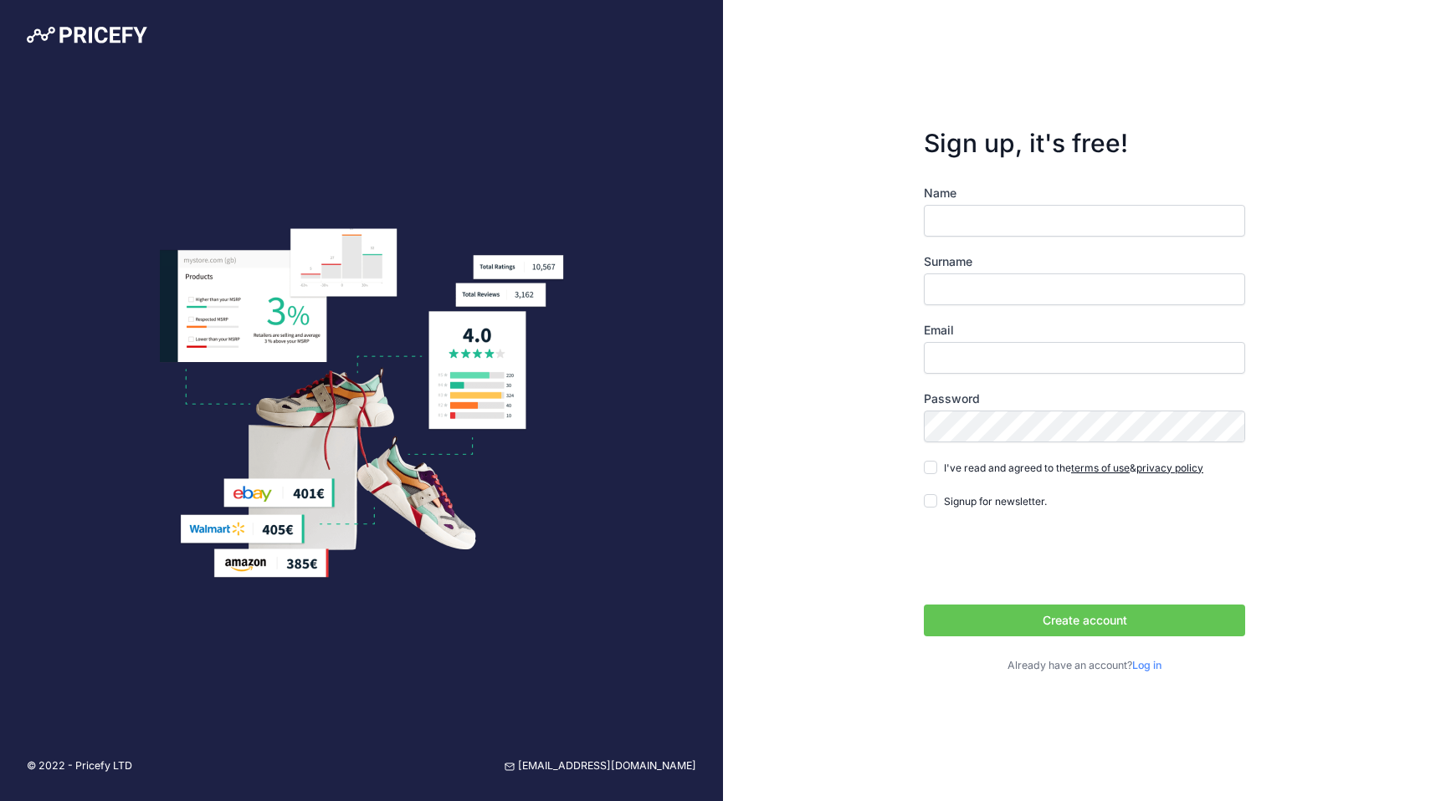
click at [957, 223] on input "Name" at bounding box center [1084, 221] width 321 height 32
click at [954, 225] on input "Name" at bounding box center [1084, 221] width 321 height 32
type input "[PERSON_NAME]"
type input "Cros"
click at [976, 356] on input "Email" at bounding box center [1084, 358] width 321 height 32
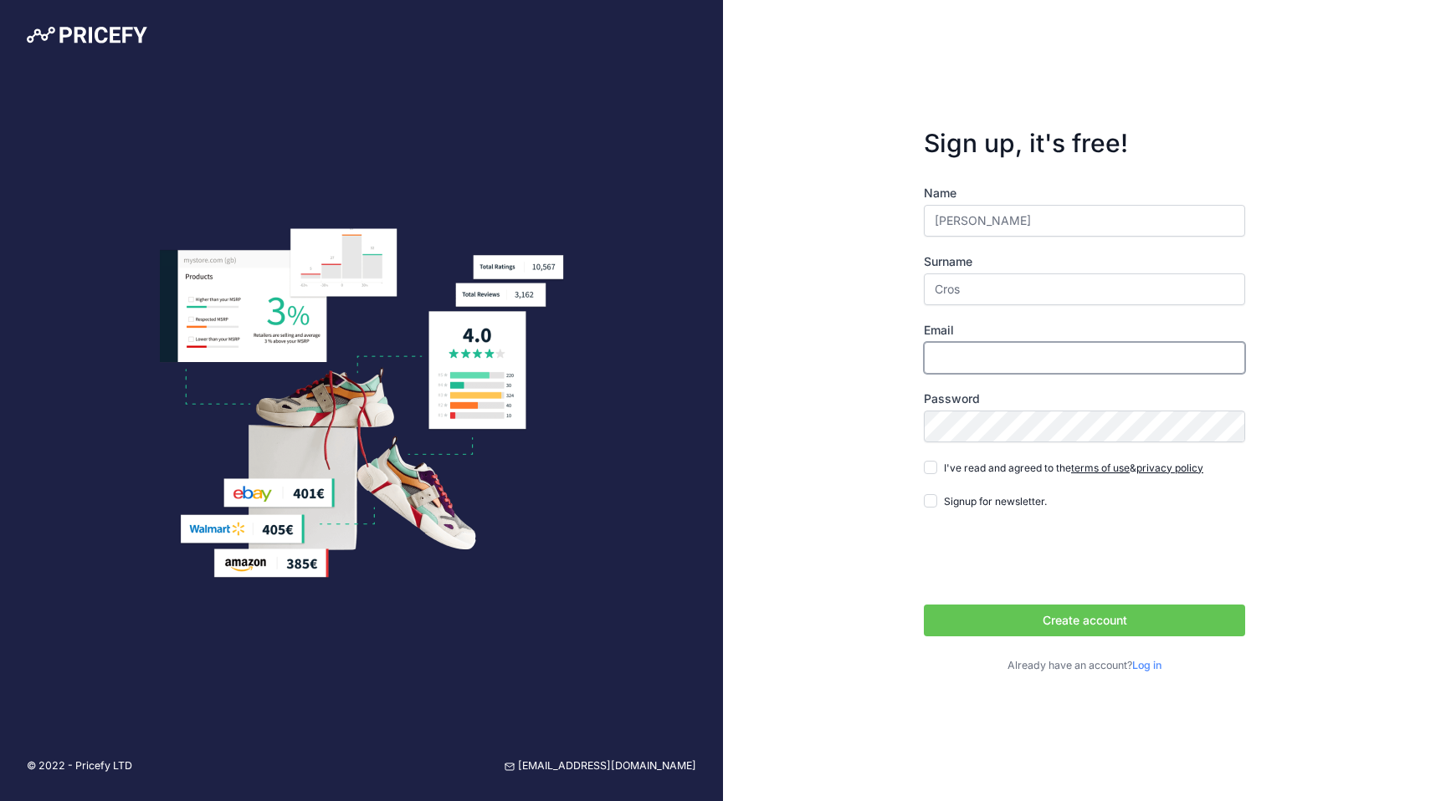
type input "[EMAIL_ADDRESS][DOMAIN_NAME]"
click at [930, 468] on input "I've read and agreed to the terms of use & privacy policy" at bounding box center [930, 467] width 13 height 13
checkbox input "true"
click at [1025, 620] on button "Create account" at bounding box center [1084, 621] width 321 height 32
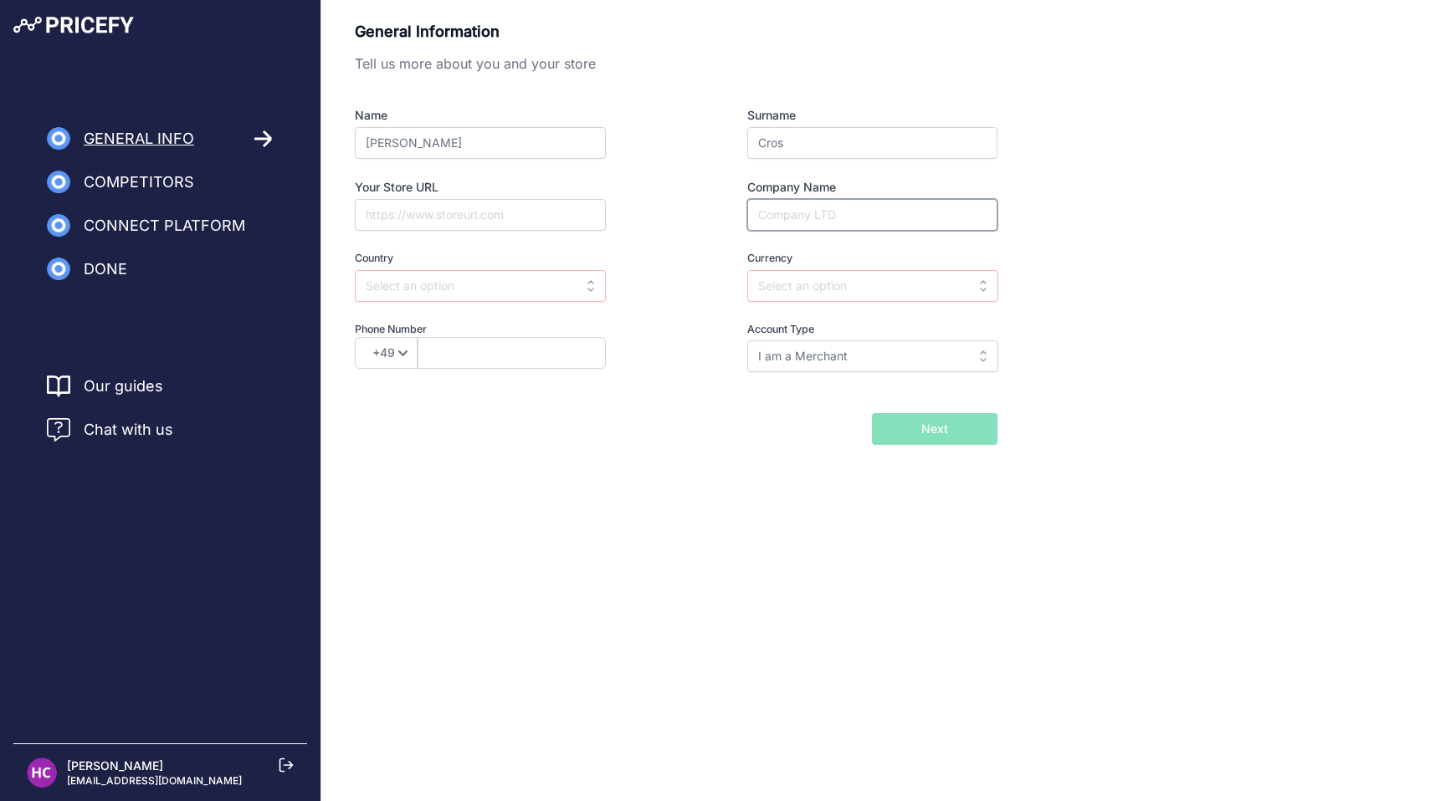
click at [801, 218] on input "Company Name" at bounding box center [872, 215] width 250 height 32
type input "Team Vitality"
click at [780, 300] on input "text" at bounding box center [872, 286] width 251 height 32
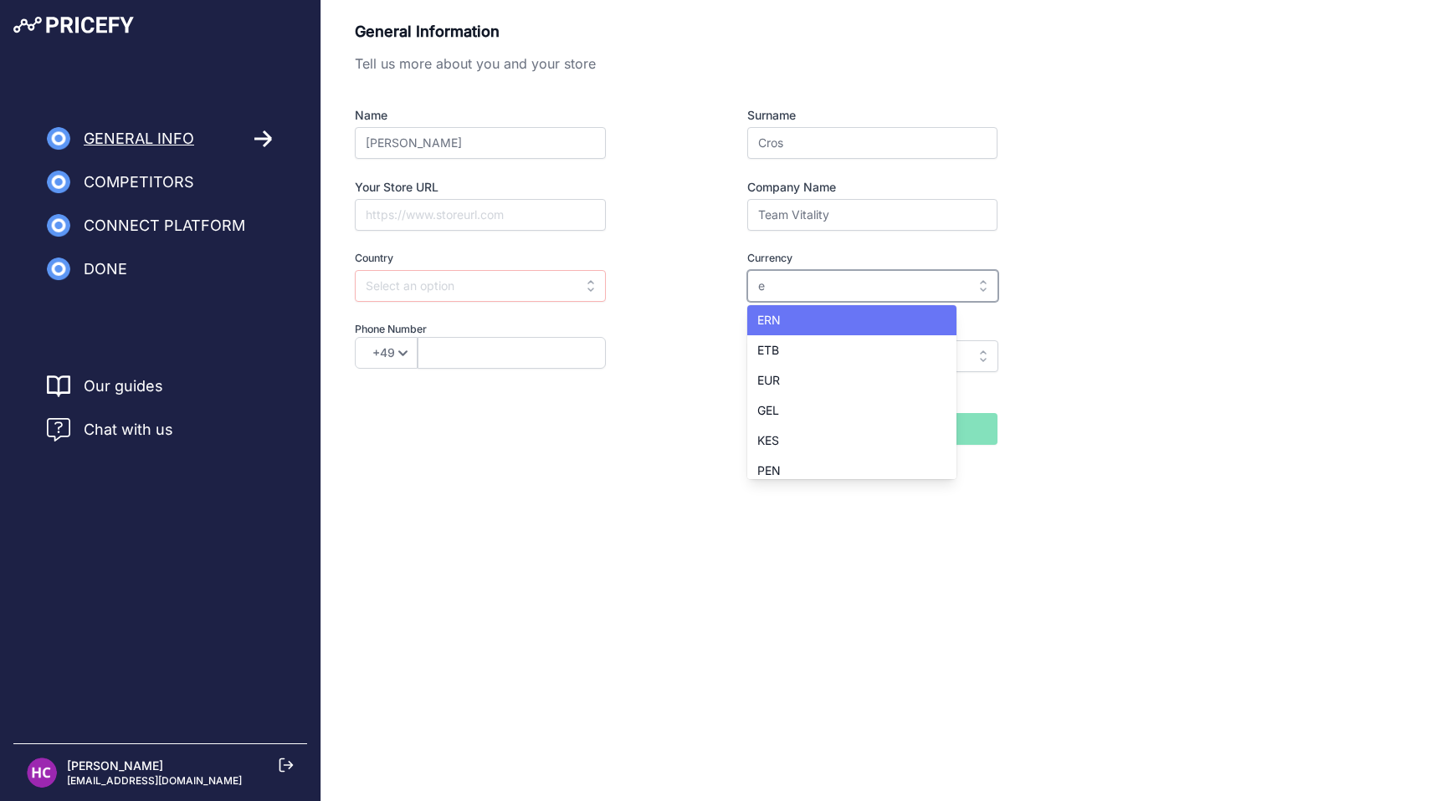
scroll to position [126, 0]
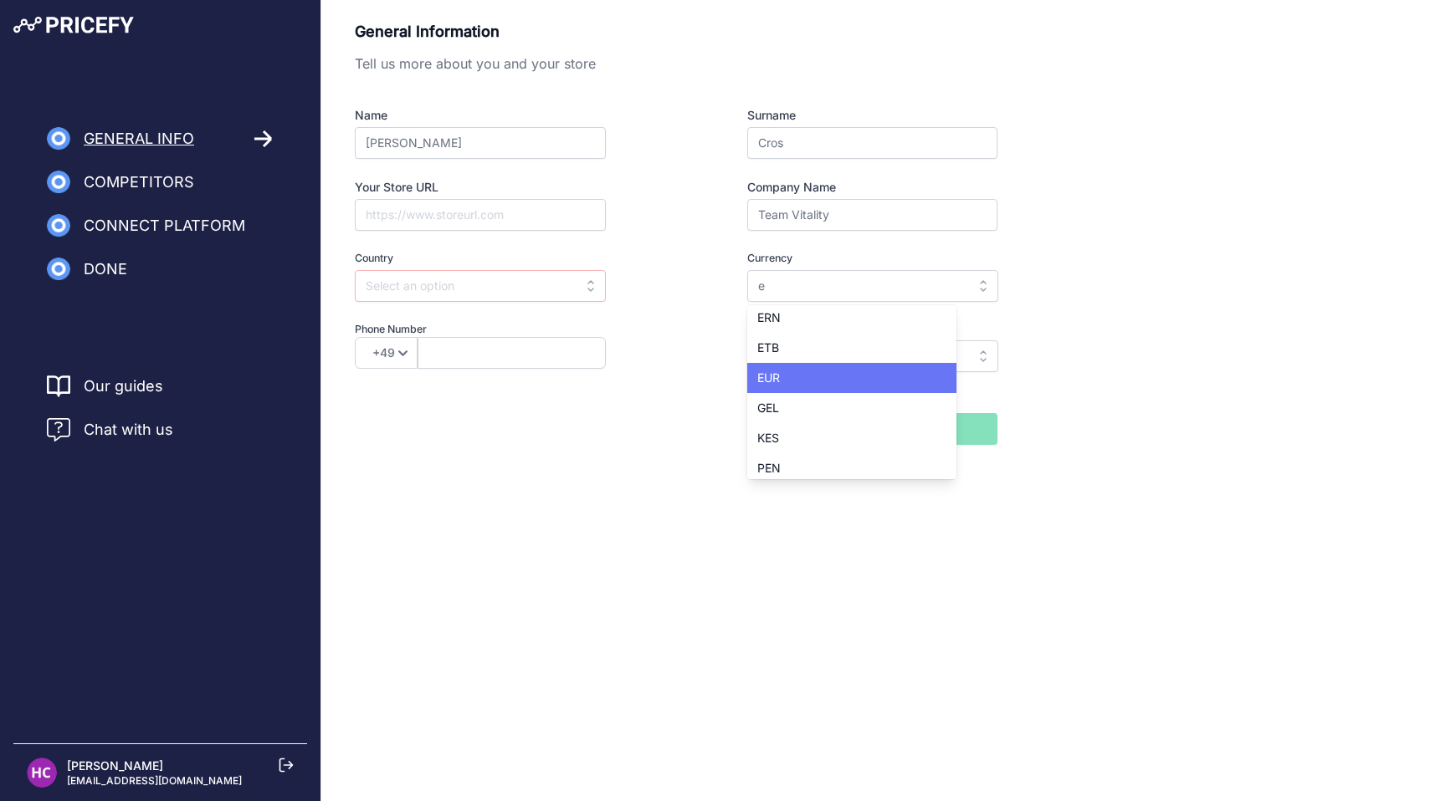
click at [764, 376] on span "EUR" at bounding box center [768, 378] width 23 height 14
type input "EUR"
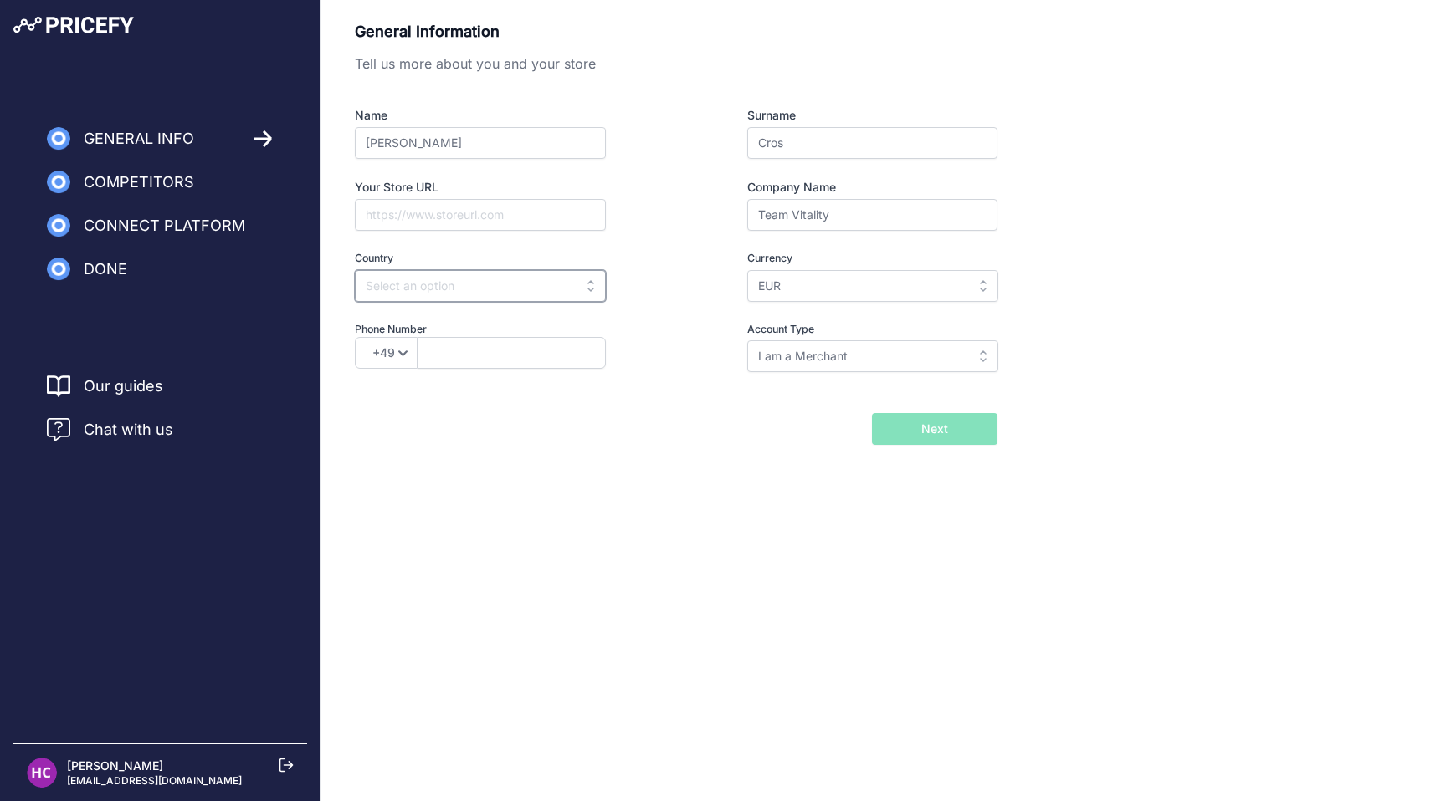
click at [485, 299] on input "text" at bounding box center [480, 286] width 251 height 32
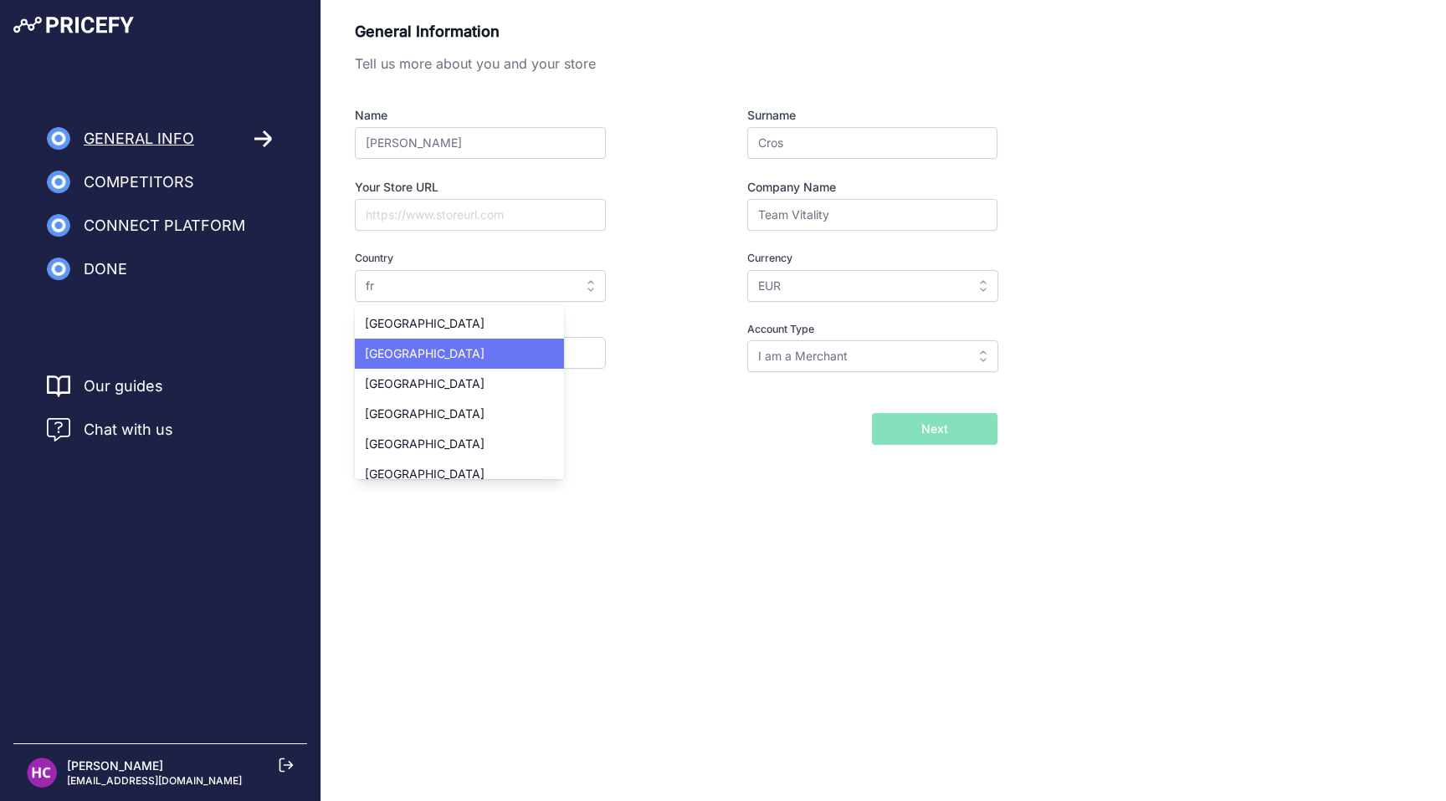
click at [474, 352] on div "France" at bounding box center [459, 354] width 209 height 30
type input "France"
select select "33"
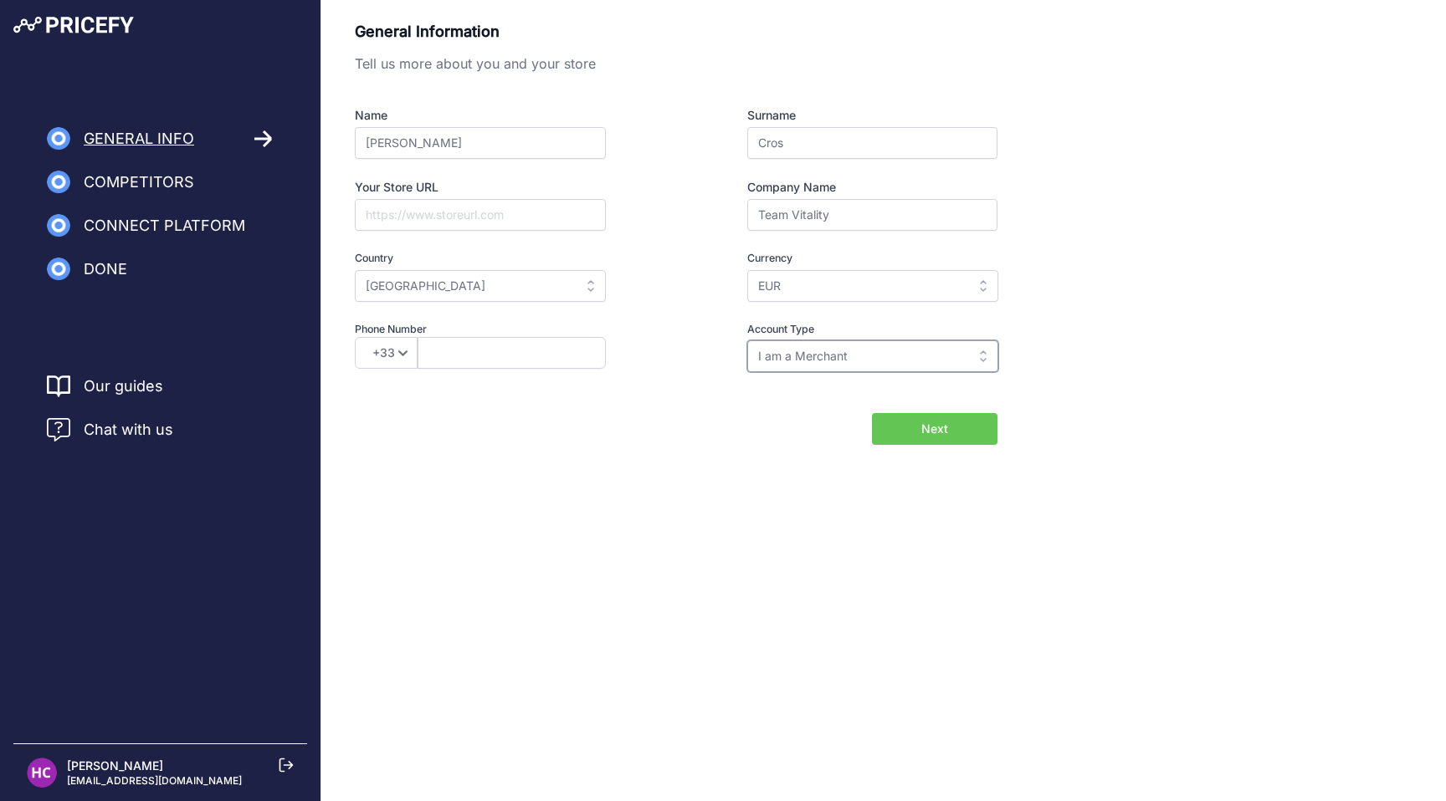
click at [817, 361] on input "I am a Merchant" at bounding box center [872, 356] width 251 height 32
click at [685, 385] on div "General Information Tell us more about you and your store Name Hugo Surname Cro…" at bounding box center [676, 208] width 642 height 376
type input "I am a Merchant"
click at [913, 432] on button "Next" at bounding box center [934, 429] width 125 height 32
type input "629140392"
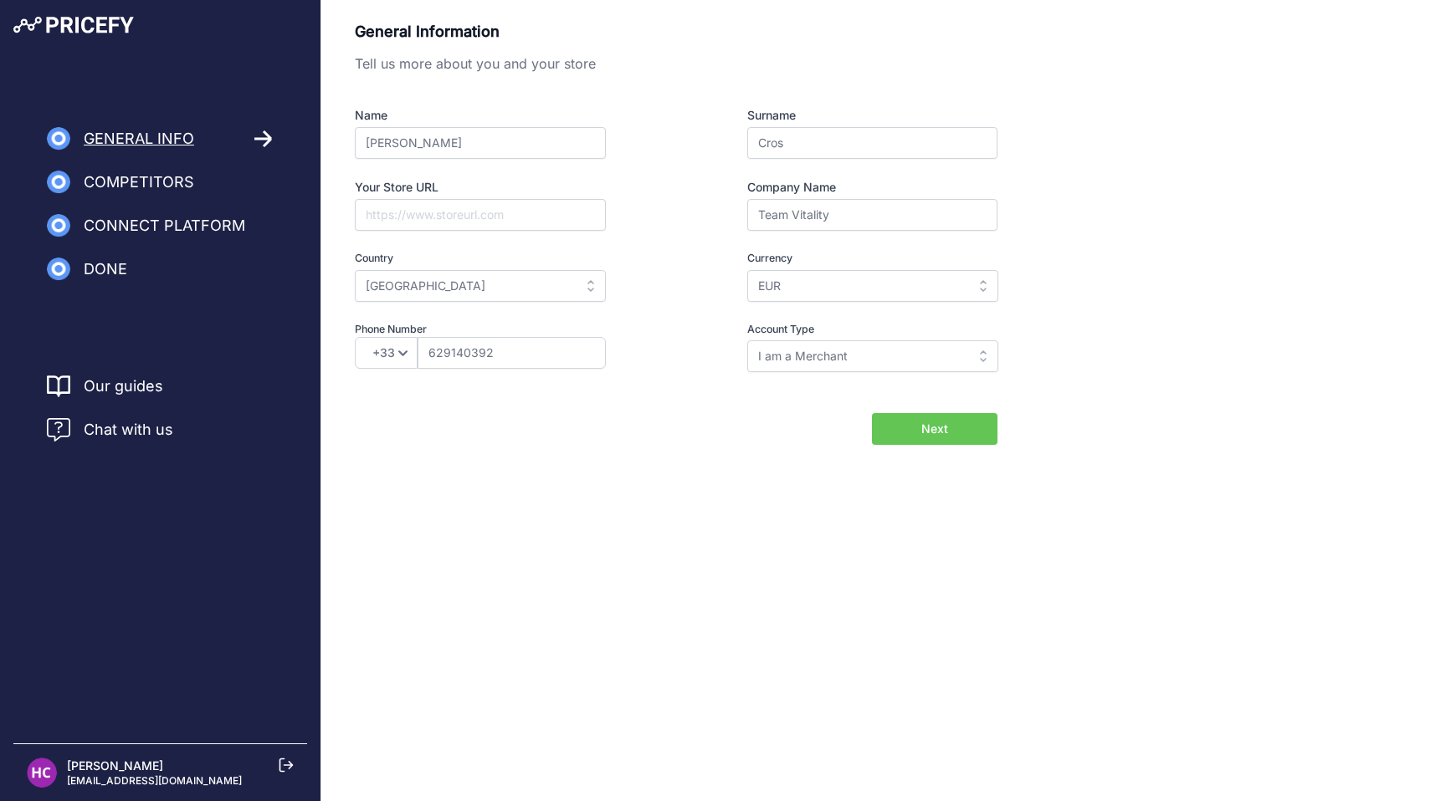
click at [936, 424] on span "Next" at bounding box center [934, 429] width 27 height 17
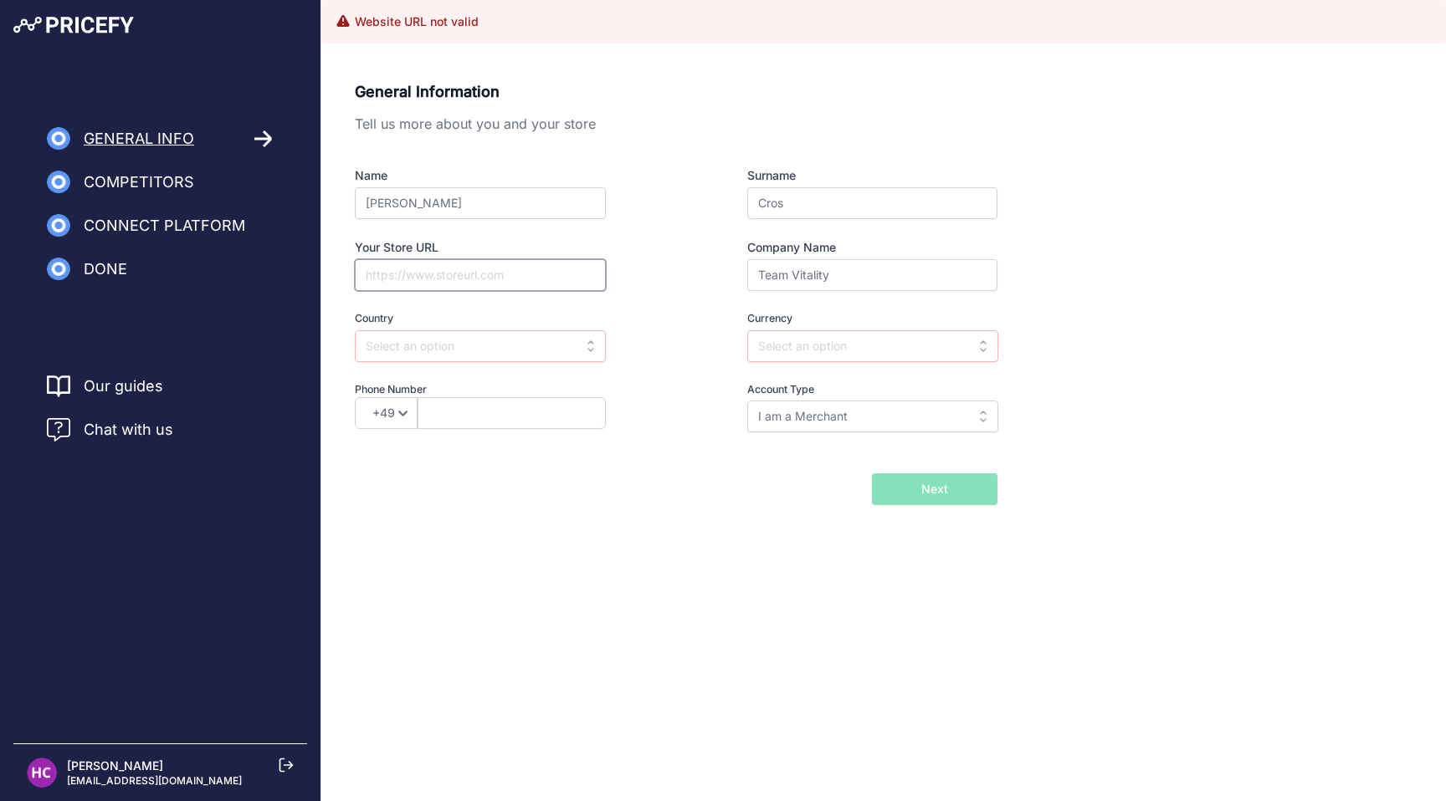
click at [416, 268] on input "Your Store URL" at bounding box center [480, 275] width 251 height 32
type input "T"
paste input "https://vitality.gg/?srsltid=AfmBOoqWk9UA5GPfg9lmQtP6tt_d3j35OwTA_KEOBqR119jC1d…"
drag, startPoint x: 598, startPoint y: 276, endPoint x: 355, endPoint y: 274, distance: 243.4
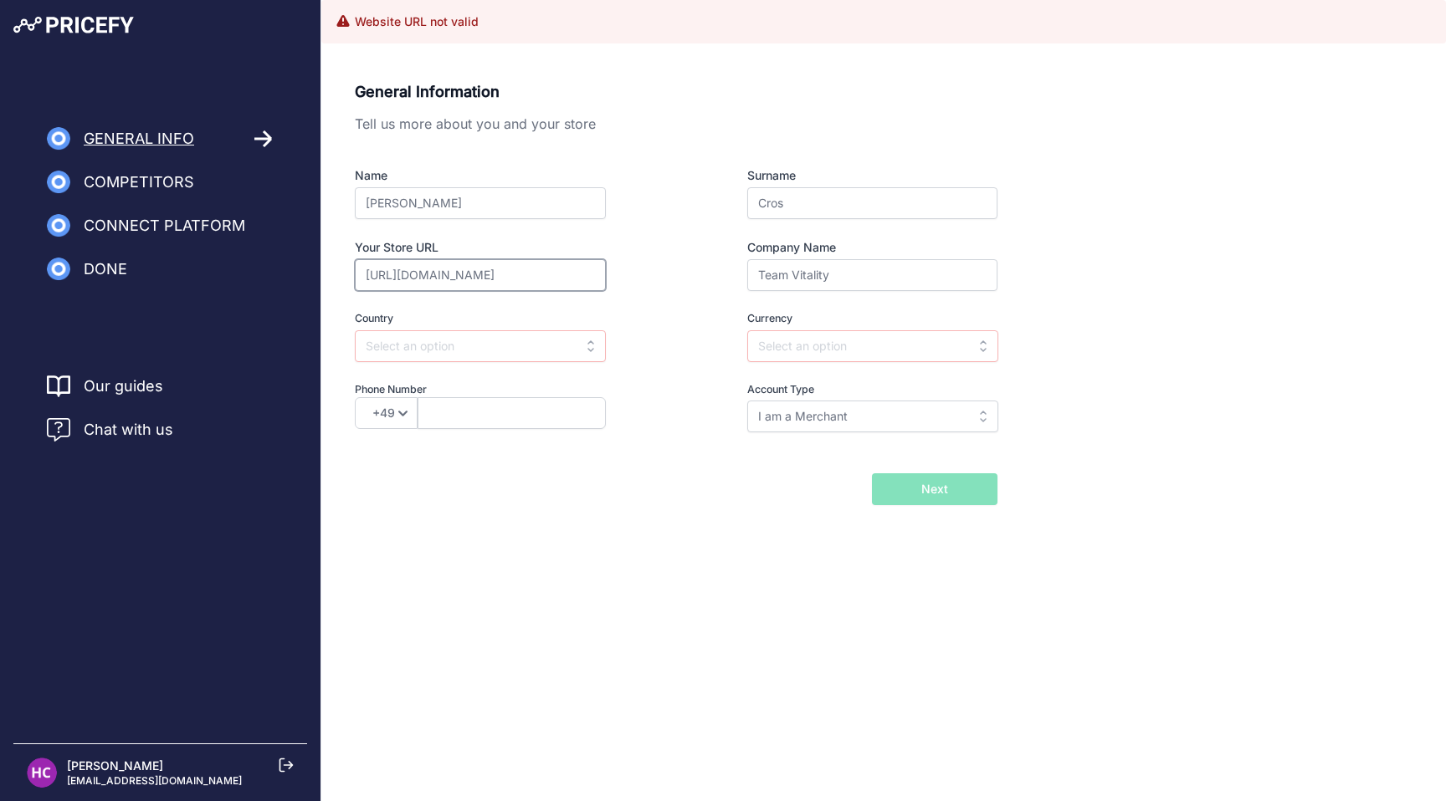
click at [355, 274] on input "https://vitality.gg/?srsltid=AfmBOoqWk9UA5GPfg9lmQtP6tt_d3j35OwTA_KEOBqR119jC1d…" at bounding box center [480, 275] width 251 height 32
type input "https://vitality.gg/"
click at [396, 342] on input "text" at bounding box center [480, 346] width 251 height 32
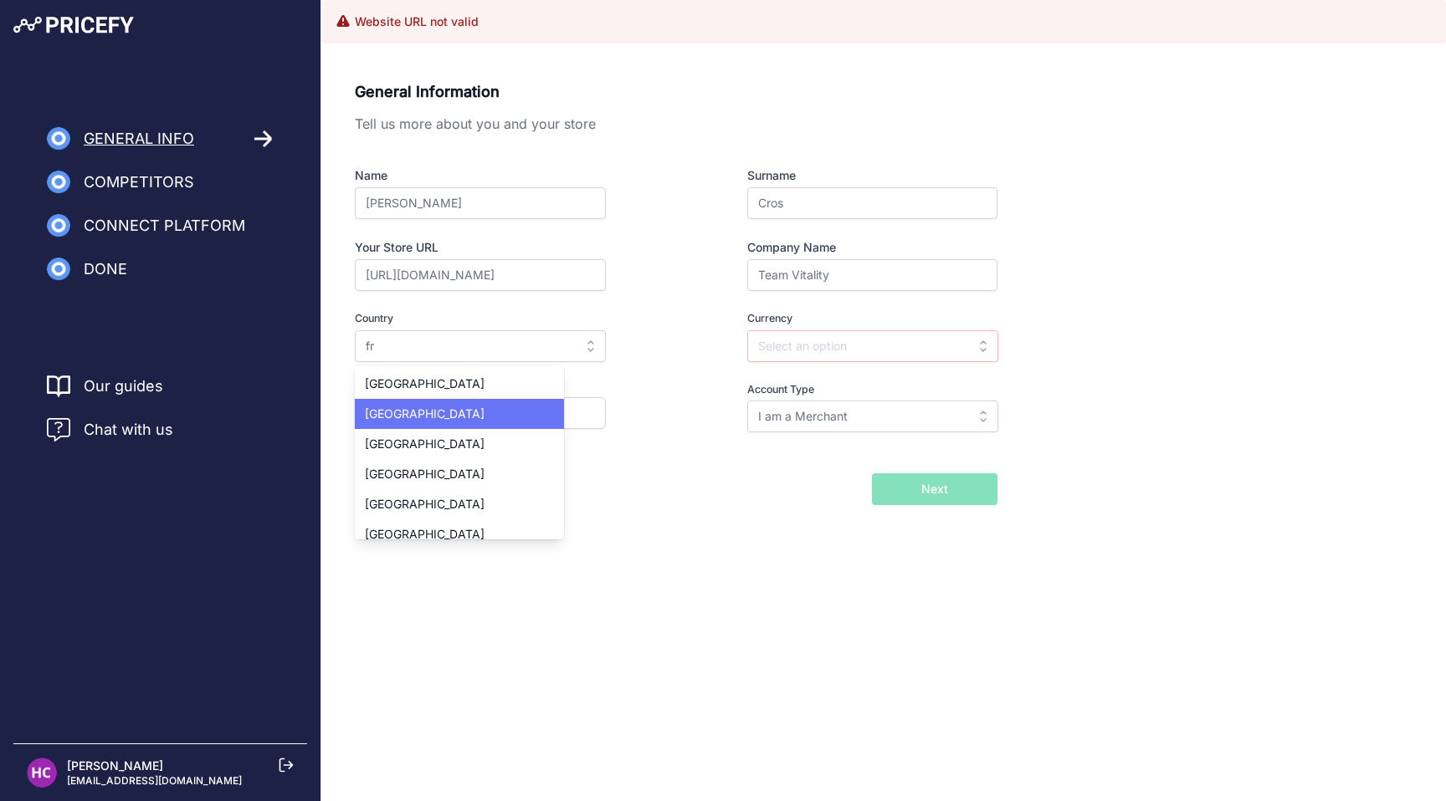
click at [407, 404] on div "France" at bounding box center [459, 414] width 209 height 30
type input "France"
type input "EUR"
select select "33"
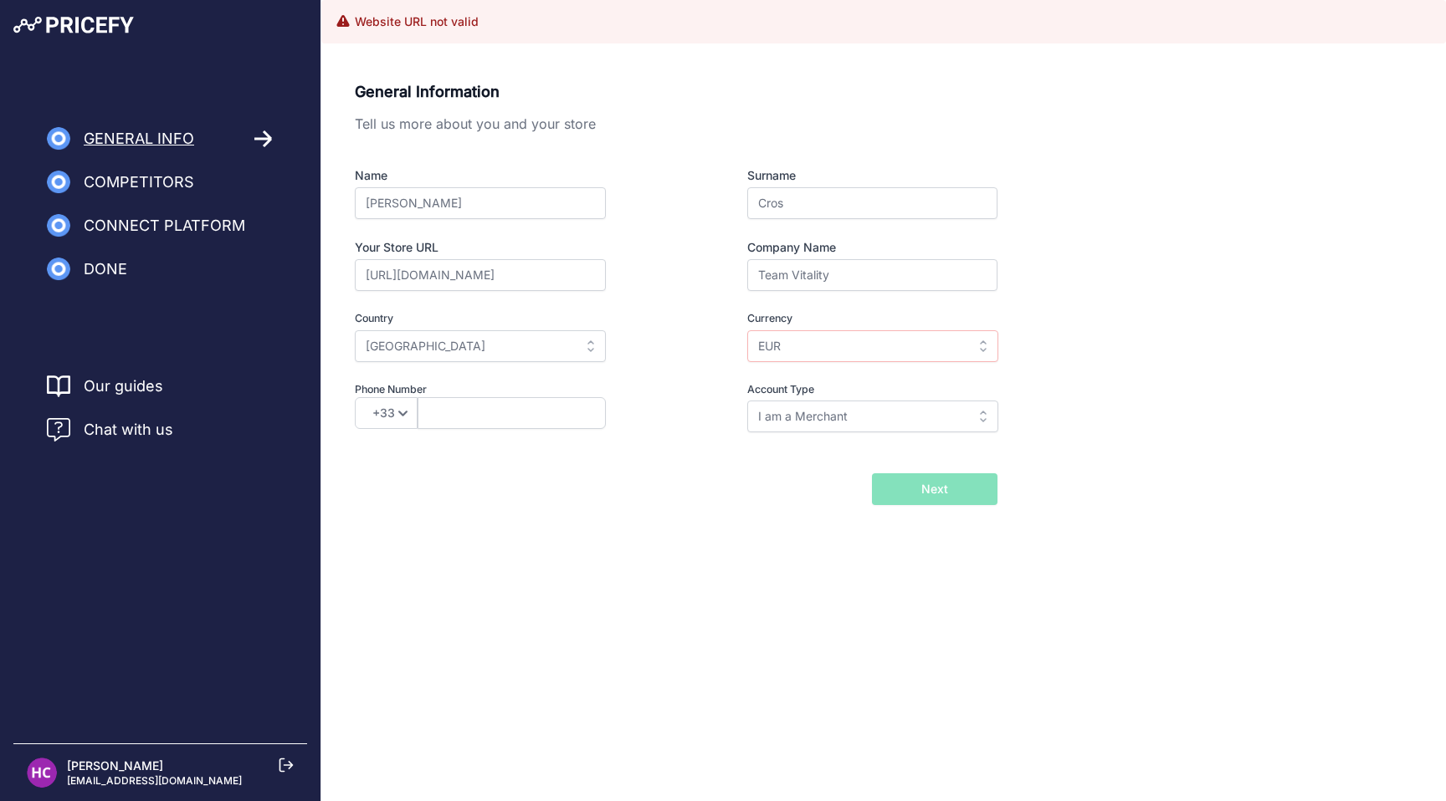
click at [685, 505] on div "General Information Tell us more about you and your store Name Hugo Surname Cro…" at bounding box center [883, 319] width 1124 height 519
click at [948, 489] on button "Next" at bounding box center [934, 489] width 125 height 32
type input "629140392"
click at [919, 489] on button "Next" at bounding box center [934, 489] width 125 height 32
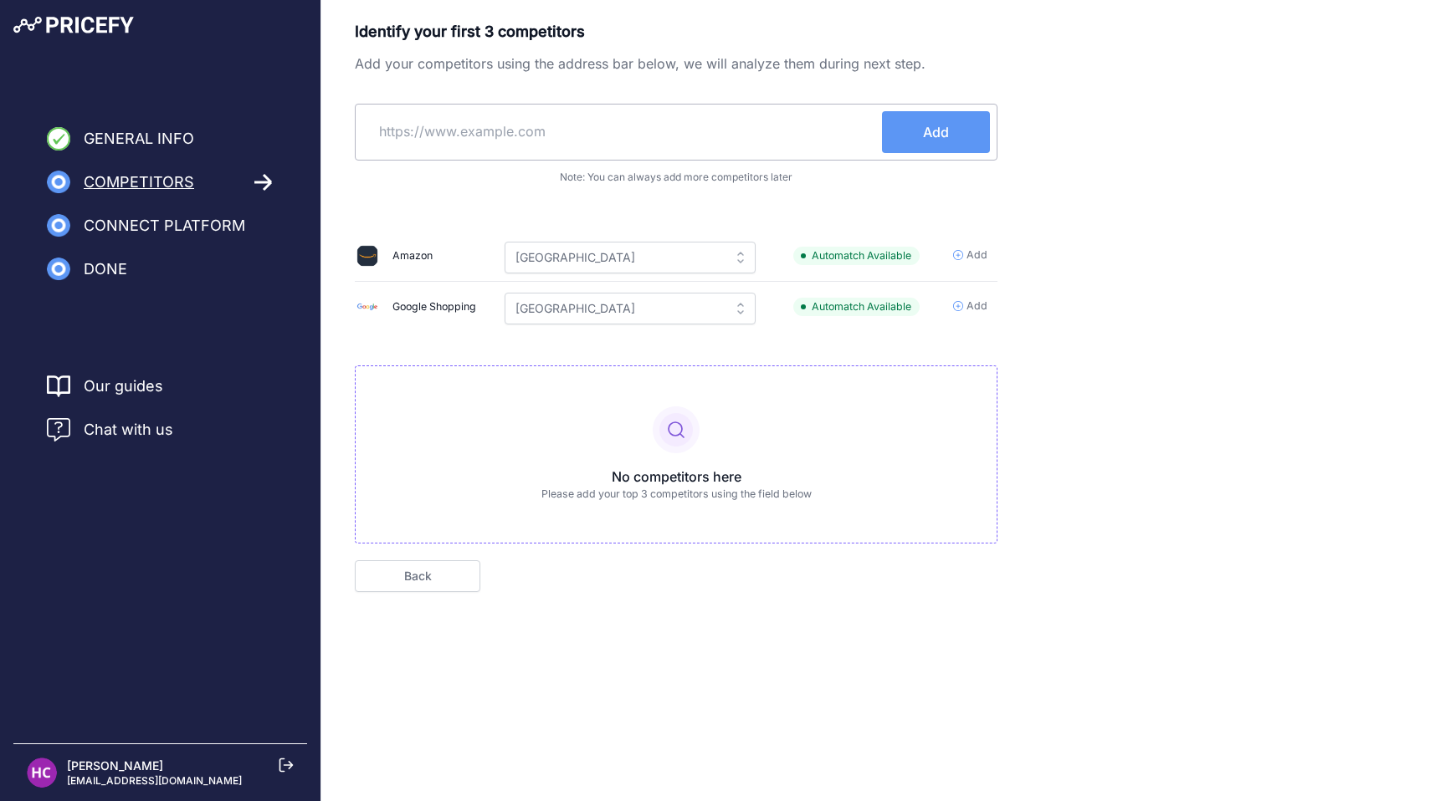
click at [523, 135] on input "text" at bounding box center [621, 131] width 519 height 40
click at [540, 141] on input "text" at bounding box center [621, 131] width 519 height 40
paste input "https://g2esports.com/?srsltid=AfmBOopVLxq-BpibEV-lK-b8_9wM7KyLV0Wveqz9xrQJ9khE…"
type input "https://g2esports.com/?srsltid=AfmBOopVLxq-BpibEV-lK-b8_9wM7KyLV0Wveqz9xrQJ9khE…"
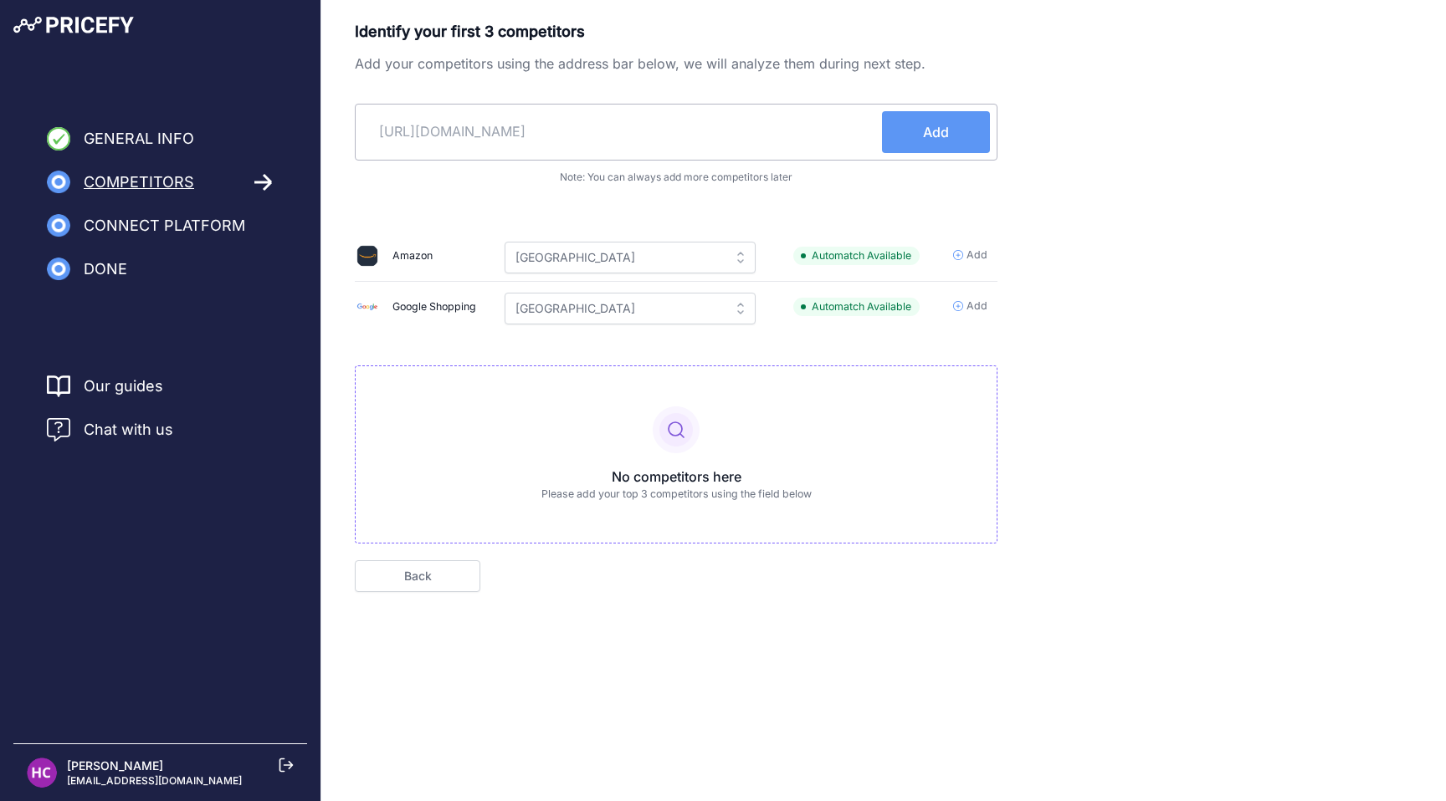
scroll to position [0, 0]
click at [906, 130] on button "Add" at bounding box center [936, 132] width 108 height 42
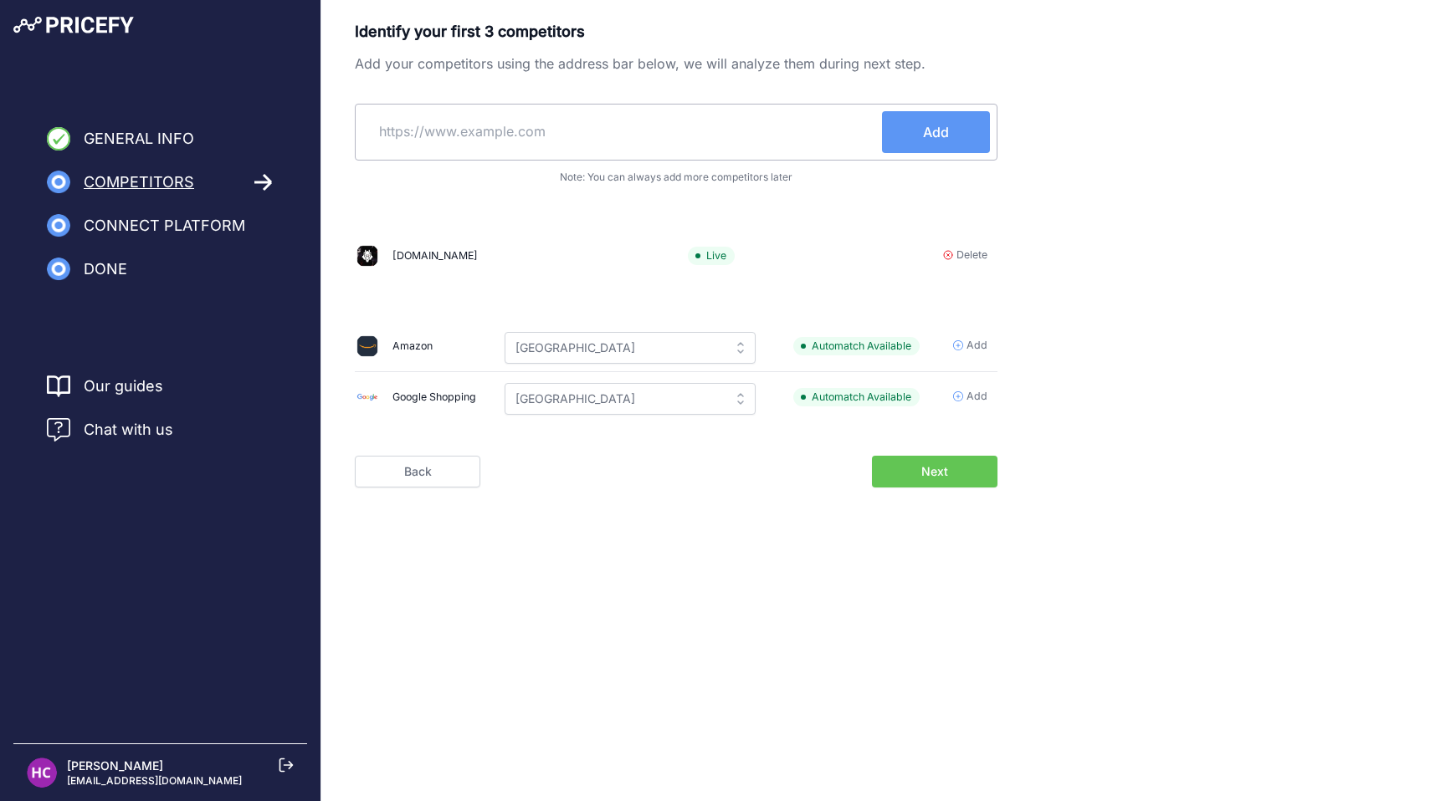
click at [975, 346] on span "Add" at bounding box center [976, 346] width 21 height 16
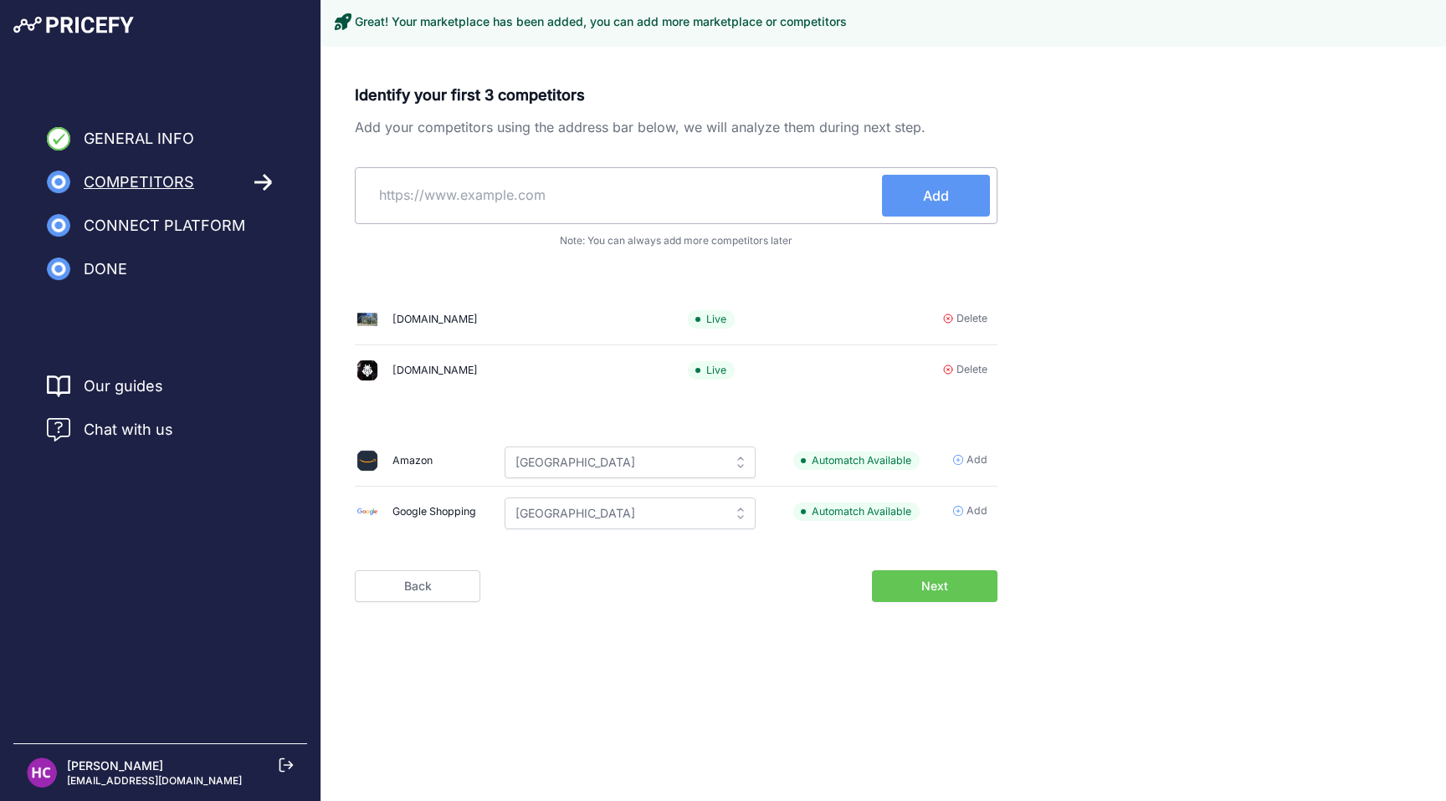
click at [978, 397] on div "amazon.fr Live Delete g2esports.com Live Delete" at bounding box center [676, 345] width 642 height 115
click at [980, 511] on span "Add" at bounding box center [976, 512] width 21 height 16
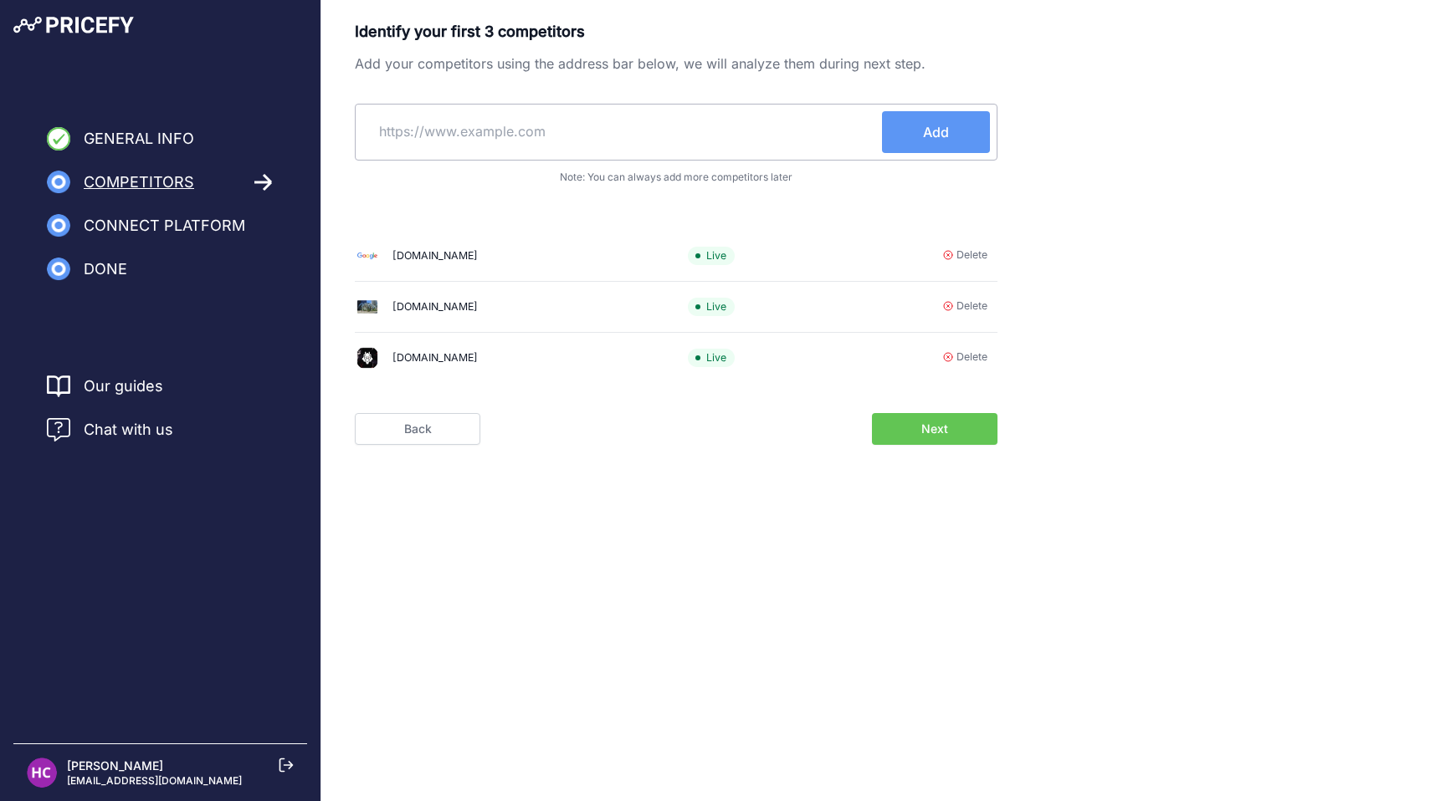
click at [581, 195] on div "Identify your first 3 competitors Add your competitors using the address bar be…" at bounding box center [676, 208] width 642 height 376
type input "leroy merlin"
drag, startPoint x: 466, startPoint y: 140, endPoint x: 351, endPoint y: 127, distance: 116.1
click at [351, 130] on div "Identify your first 3 competitors Add your competitors using the address bar be…" at bounding box center [883, 232] width 1124 height 425
click at [516, 143] on input "text" at bounding box center [621, 131] width 519 height 40
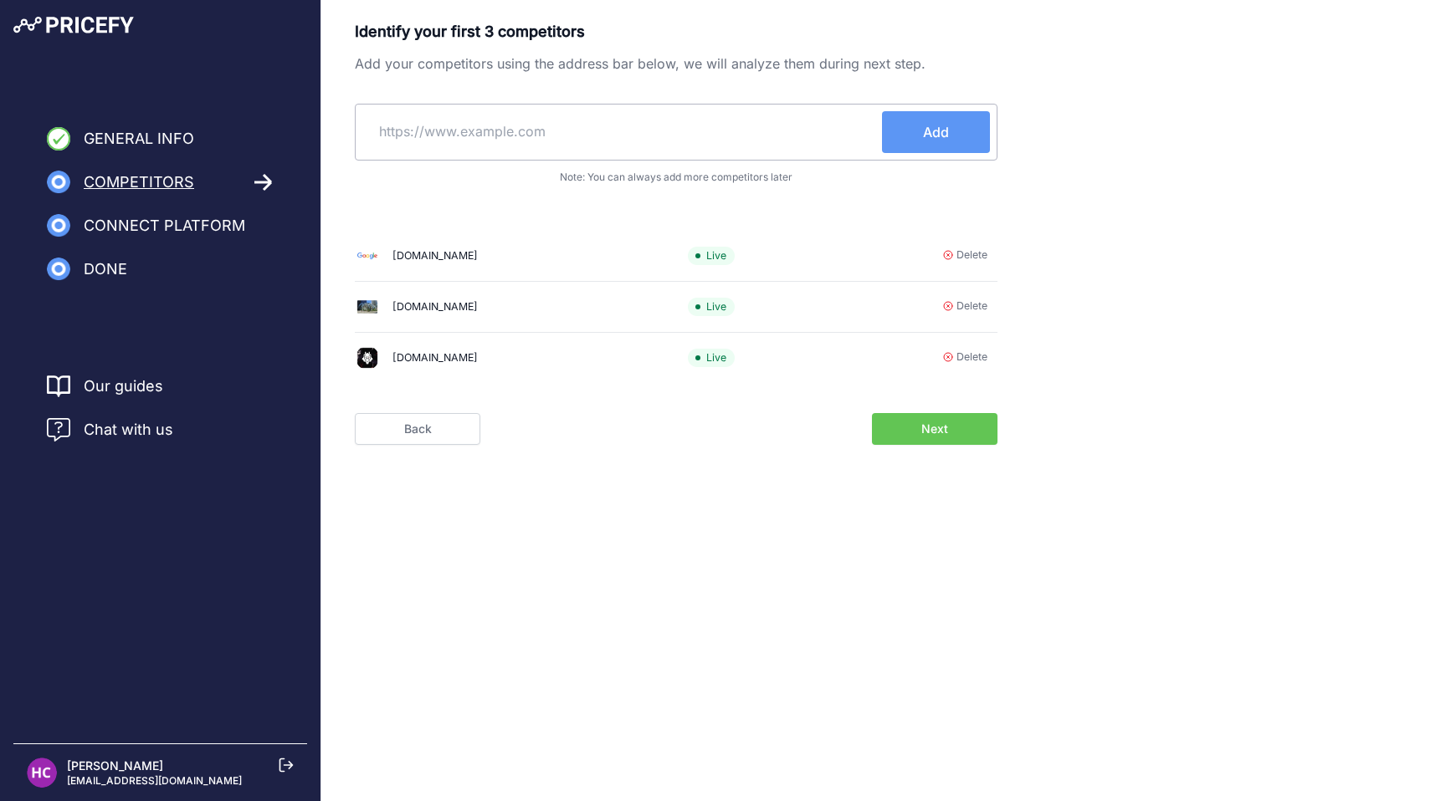
paste input "https://www.leroymerlin.fr/"
type input "https://www.leroymerlin.fr/"
click at [934, 130] on span "Add" at bounding box center [936, 132] width 26 height 20
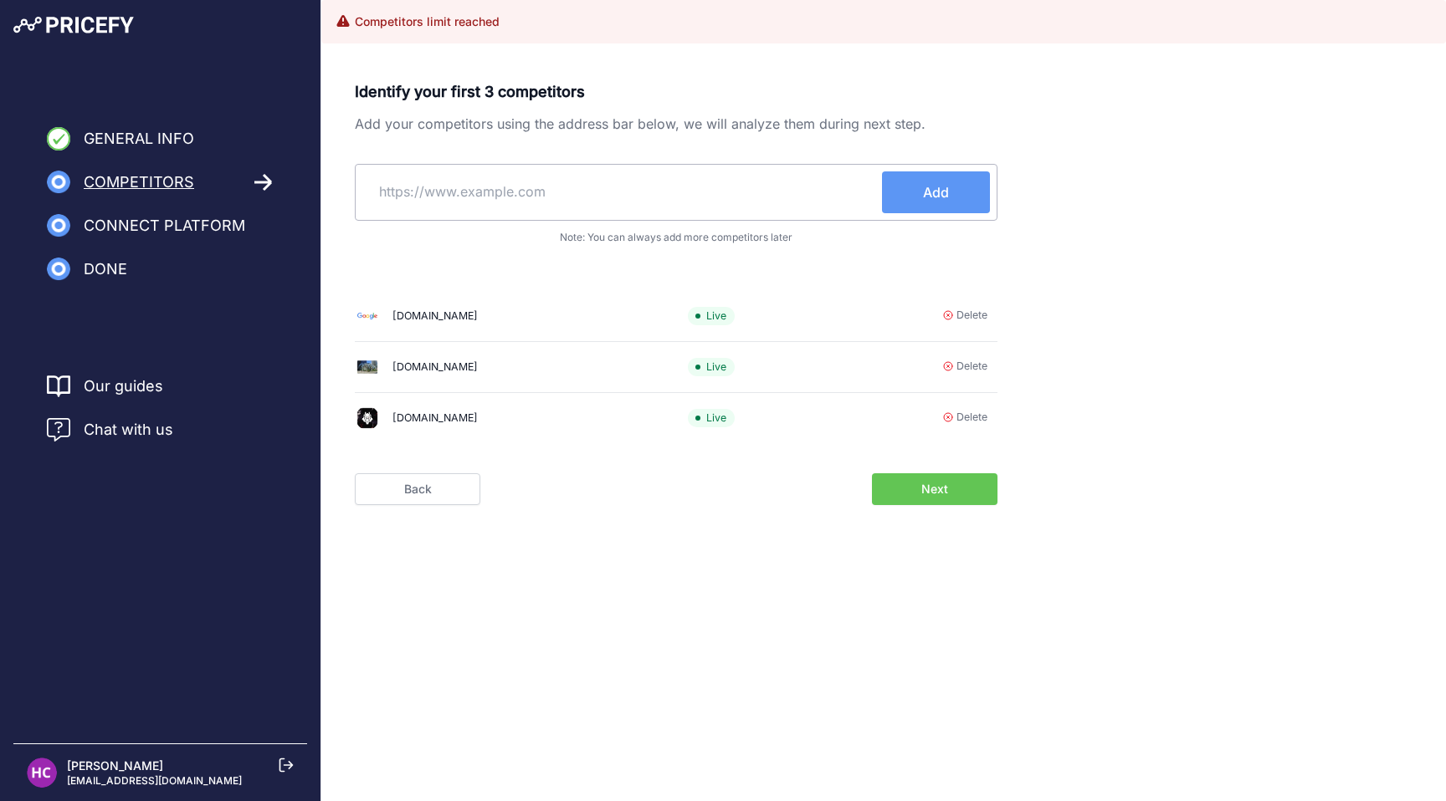
click at [945, 492] on span "Next" at bounding box center [934, 489] width 27 height 17
